Goal: Find specific page/section

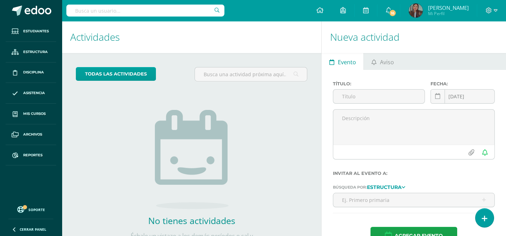
click at [192, 12] on input "text" at bounding box center [145, 11] width 158 height 12
type input "[PERSON_NAME]"
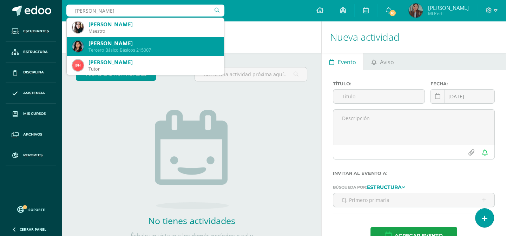
click at [187, 46] on div "[PERSON_NAME]" at bounding box center [153, 43] width 130 height 7
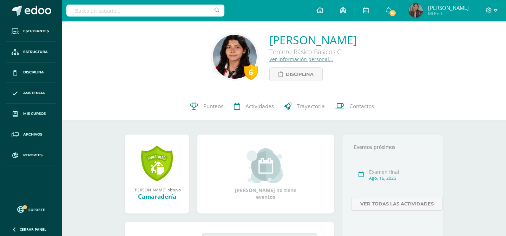
click at [146, 11] on input "text" at bounding box center [145, 11] width 158 height 12
type input "Paula Roca"
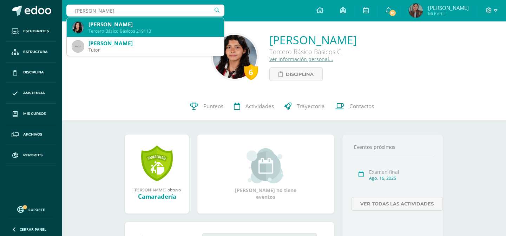
click at [146, 29] on div "Tercero Básico Básicos 219113" at bounding box center [153, 31] width 130 height 6
